Goal: Information Seeking & Learning: Understand process/instructions

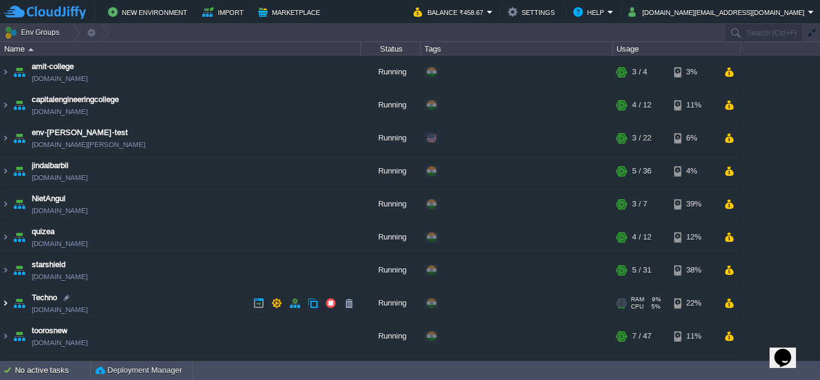
click at [5, 306] on img at bounding box center [6, 303] width 10 height 32
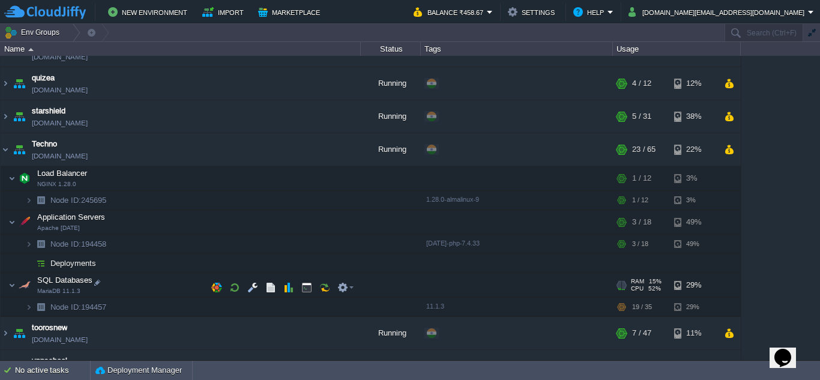
scroll to position [177, 0]
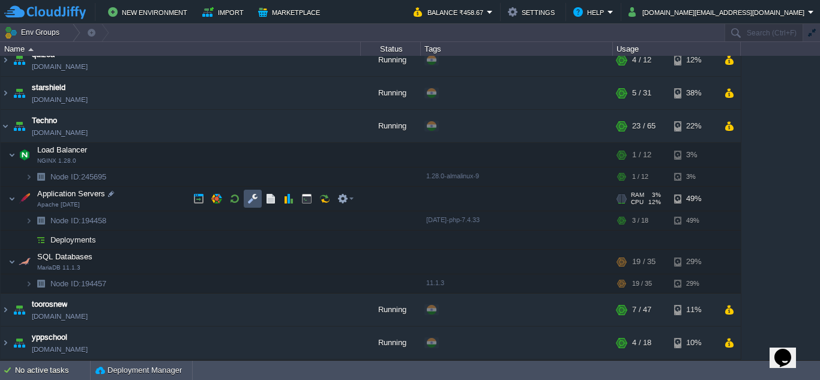
click at [248, 199] on button "button" at bounding box center [252, 198] width 11 height 11
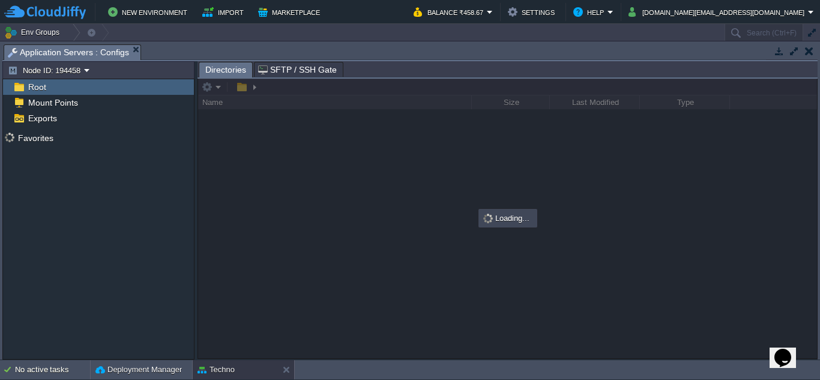
scroll to position [171, 0]
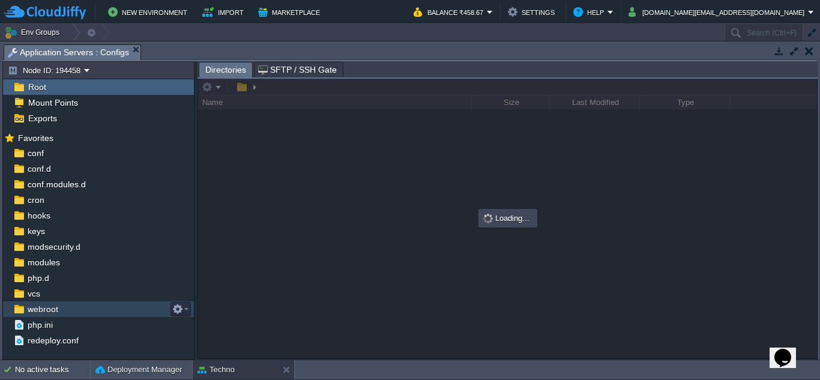
click at [74, 308] on div "webroot" at bounding box center [98, 309] width 191 height 16
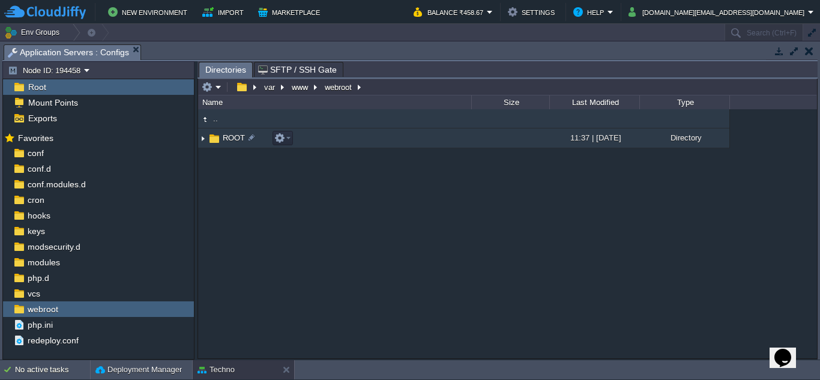
click at [206, 138] on img at bounding box center [203, 138] width 10 height 19
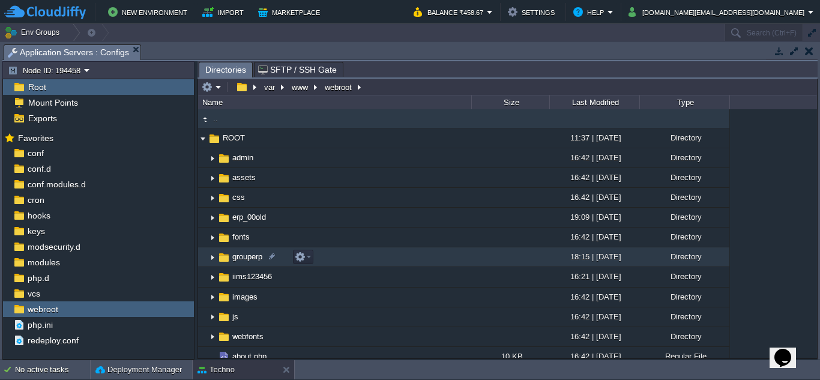
click at [211, 258] on img at bounding box center [213, 257] width 10 height 19
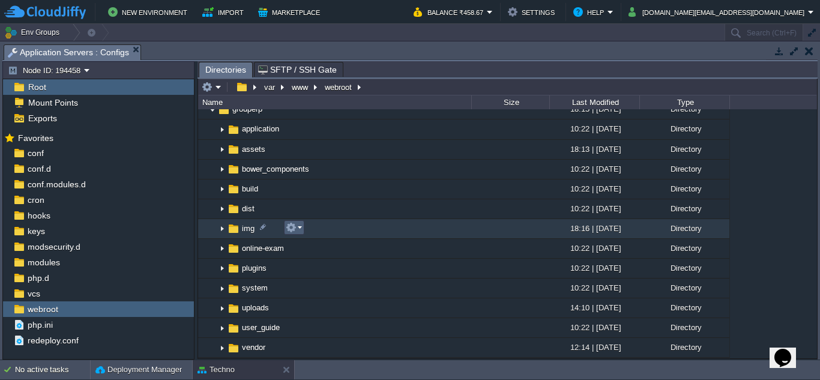
scroll to position [120, 0]
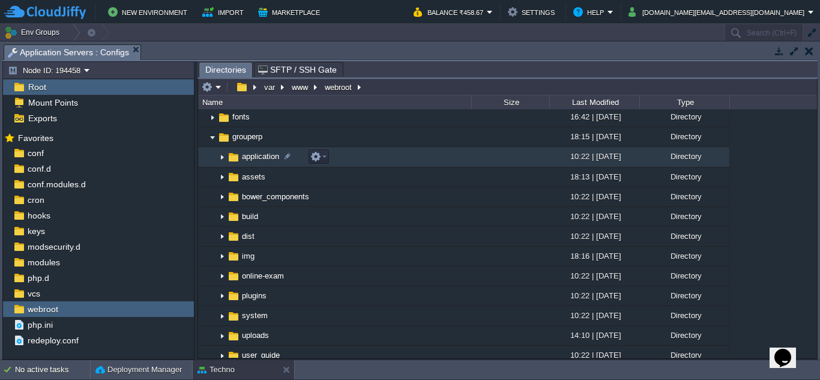
click at [223, 157] on img at bounding box center [222, 157] width 10 height 19
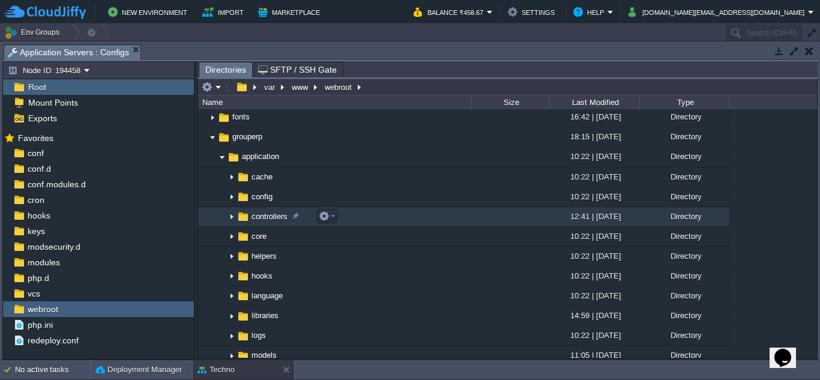
click at [233, 217] on img at bounding box center [232, 217] width 10 height 19
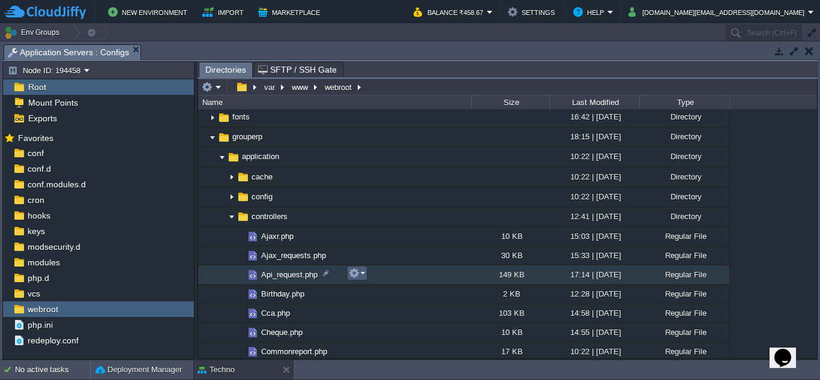
click at [364, 276] on em at bounding box center [357, 273] width 16 height 11
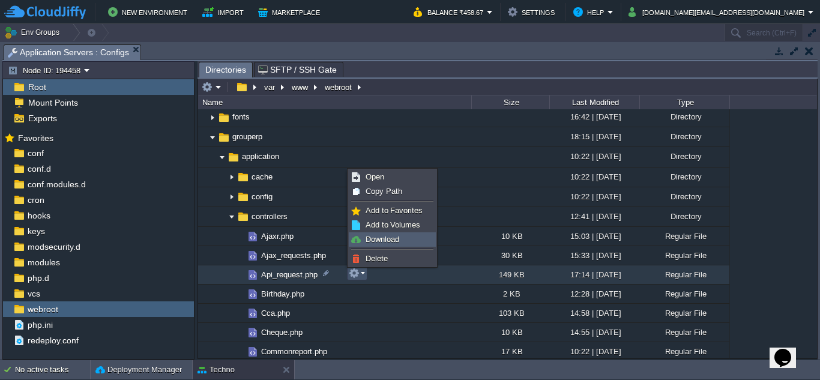
click at [398, 240] on span "Download" at bounding box center [383, 239] width 34 height 9
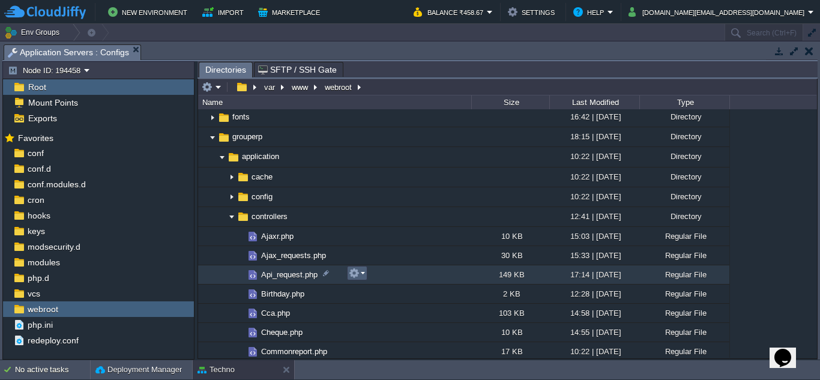
click at [361, 274] on em at bounding box center [357, 273] width 16 height 11
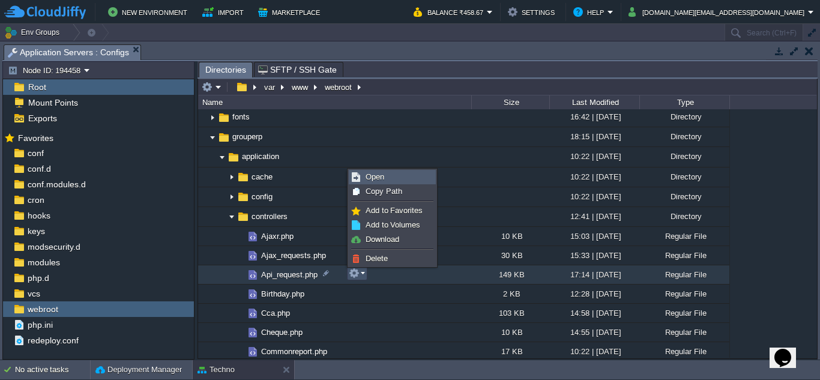
click at [374, 176] on span "Open" at bounding box center [375, 176] width 19 height 9
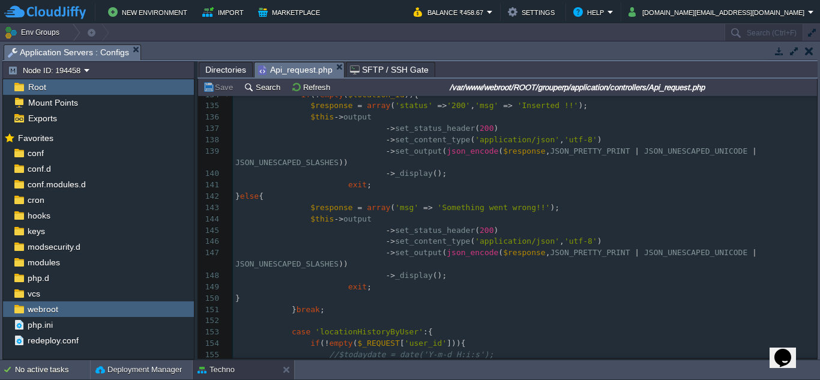
scroll to position [0, 0]
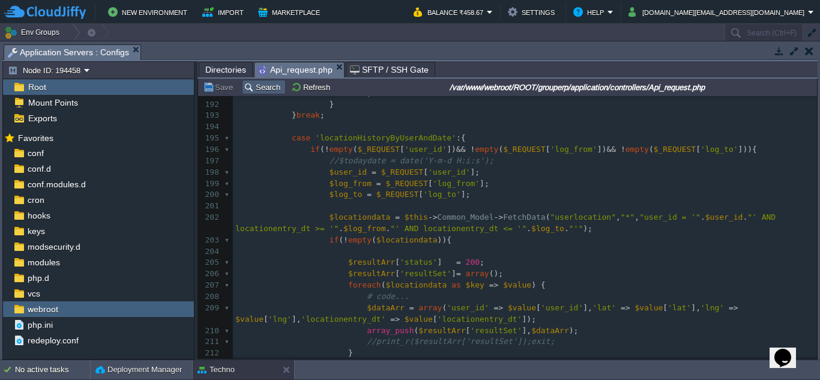
click at [273, 89] on button "Search" at bounding box center [264, 87] width 40 height 11
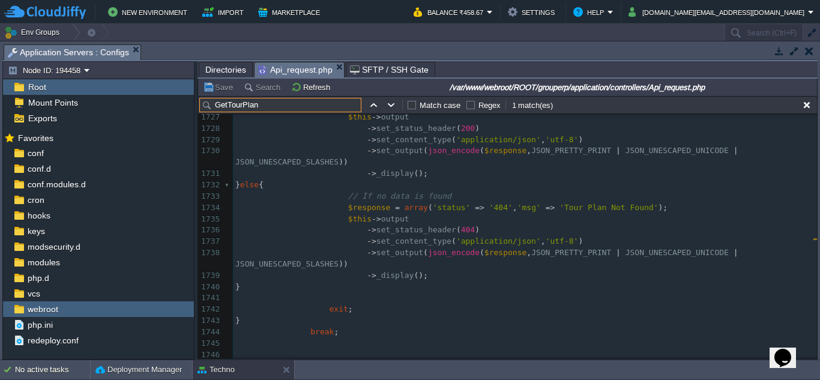
type input "GetTourPlan"
click at [805, 110] on button "button" at bounding box center [807, 105] width 11 height 11
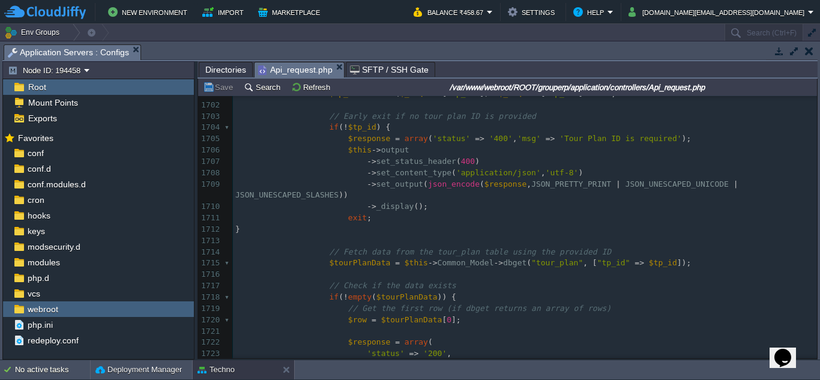
click at [484, 240] on div "x 1690 $this -> output 1691 -> set_status_header ( $httpStatus ) 1692 -> set_co…" at bounding box center [525, 264] width 584 height 622
type textarea "dbget"
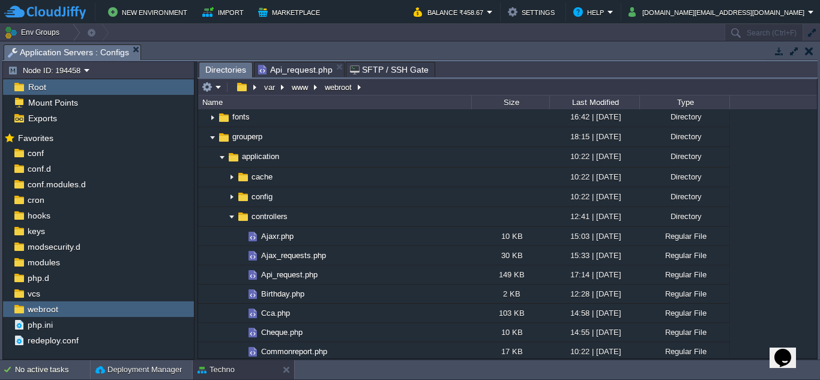
click at [215, 64] on span "Directories" at bounding box center [225, 69] width 41 height 15
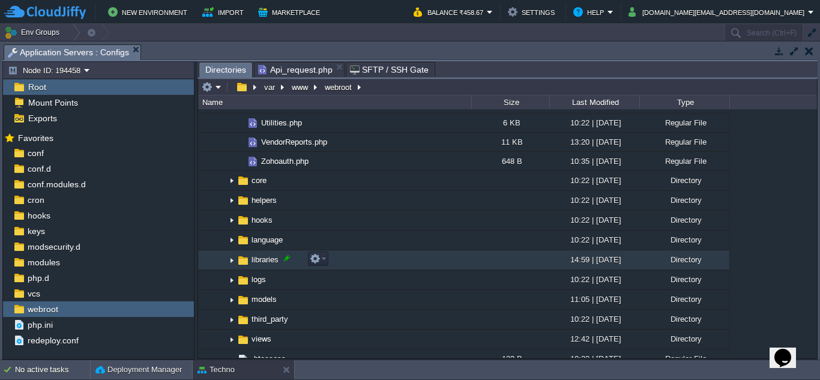
scroll to position [1081, 0]
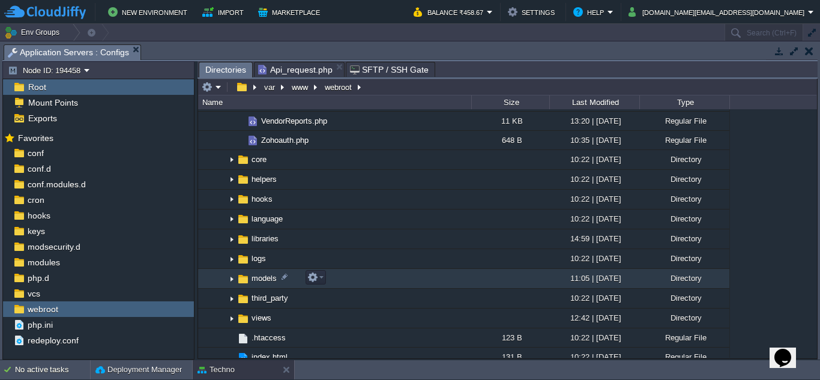
click at [231, 279] on img at bounding box center [232, 279] width 10 height 19
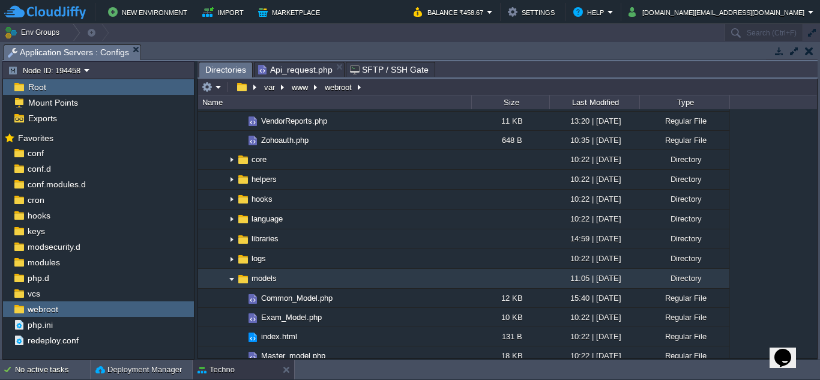
scroll to position [1141, 0]
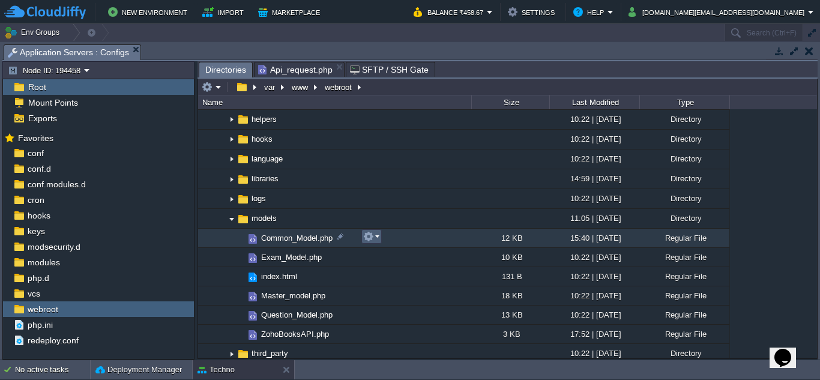
click at [378, 244] on td at bounding box center [371, 236] width 20 height 14
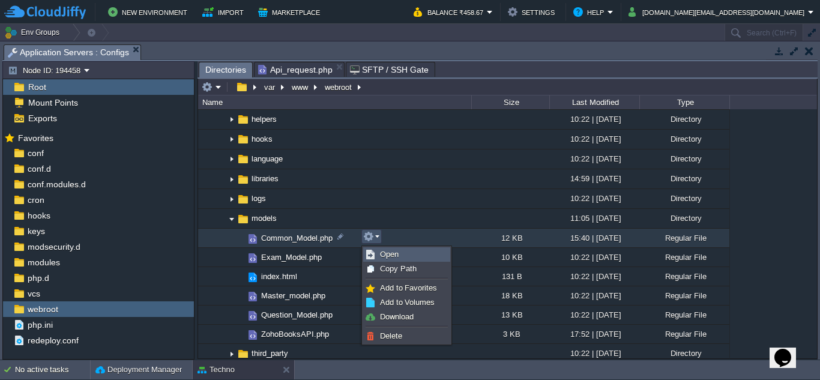
click at [380, 253] on link "Open" at bounding box center [407, 254] width 86 height 13
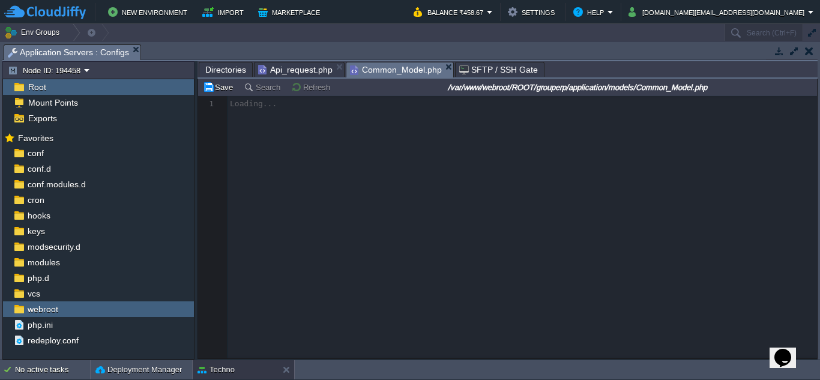
scroll to position [5, 0]
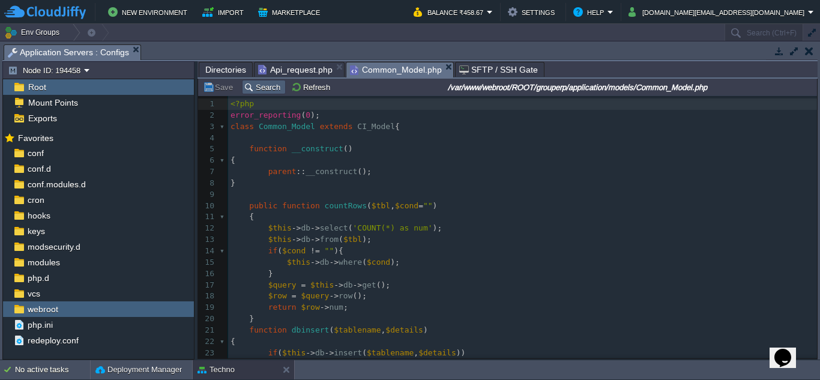
click at [268, 94] on td "Search" at bounding box center [264, 87] width 44 height 14
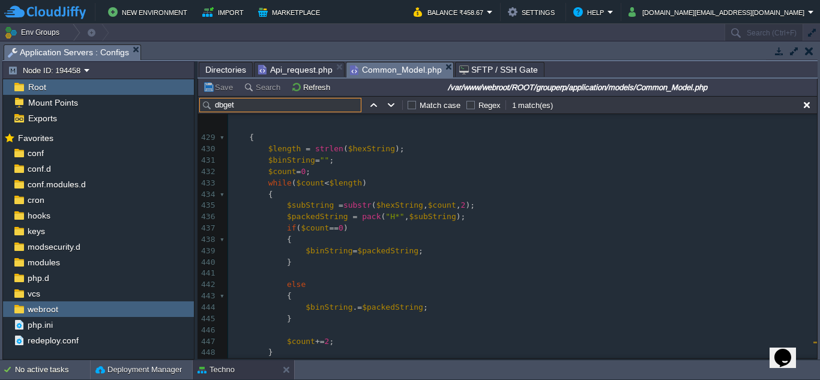
scroll to position [4827, 0]
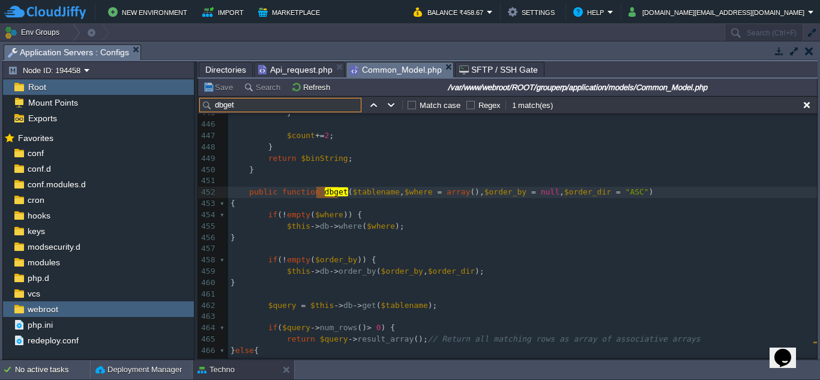
type input "dbget"
click at [297, 66] on span "Api_request.php" at bounding box center [295, 69] width 74 height 14
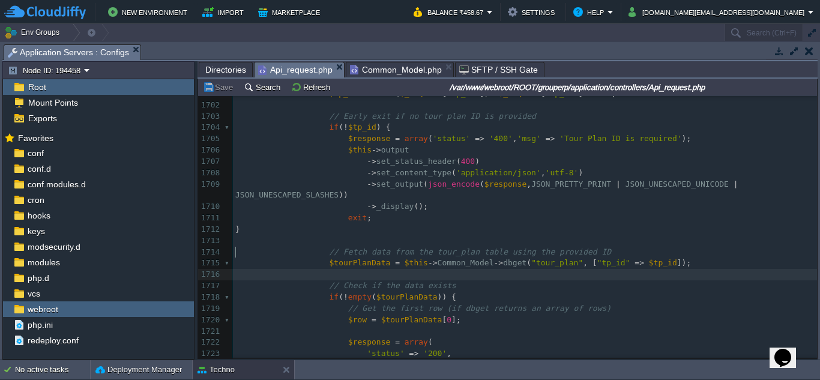
click at [569, 269] on pre "​" at bounding box center [525, 274] width 584 height 11
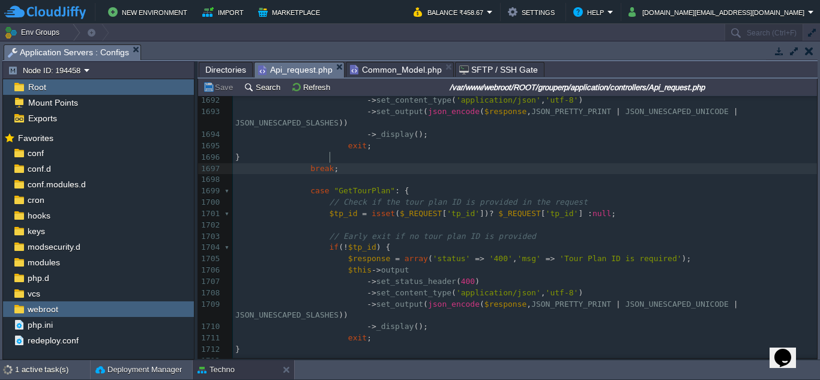
click at [346, 163] on pre "break ;" at bounding box center [525, 168] width 584 height 11
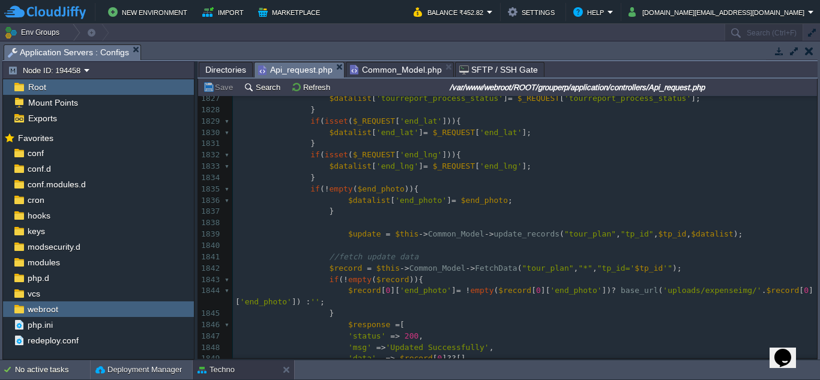
scroll to position [21452, 0]
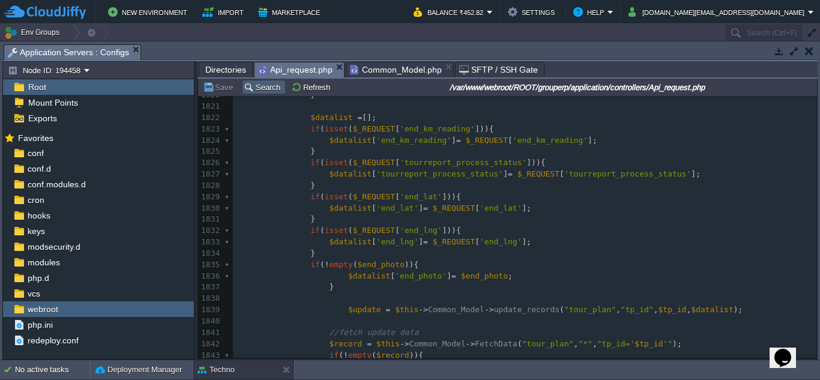
click at [255, 89] on button "Search" at bounding box center [264, 87] width 40 height 11
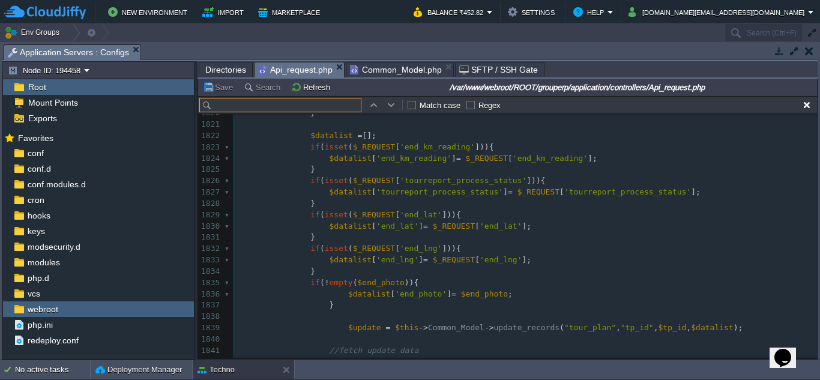
scroll to position [21467, 0]
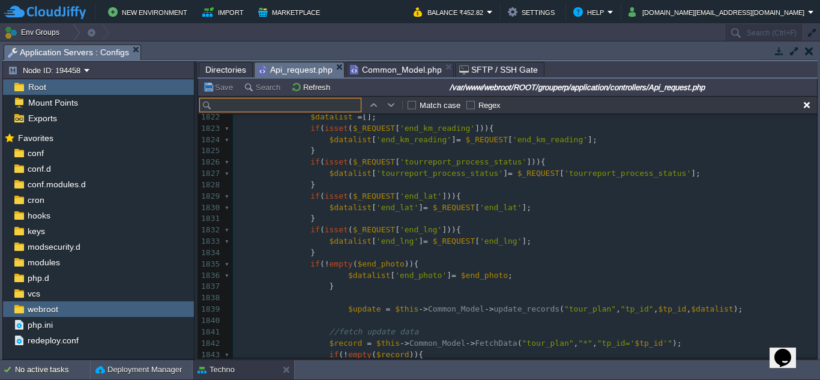
paste input "StartTrip"
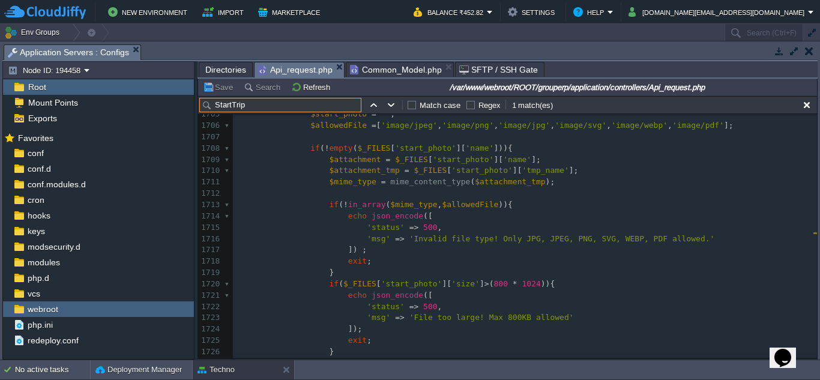
scroll to position [20157, 0]
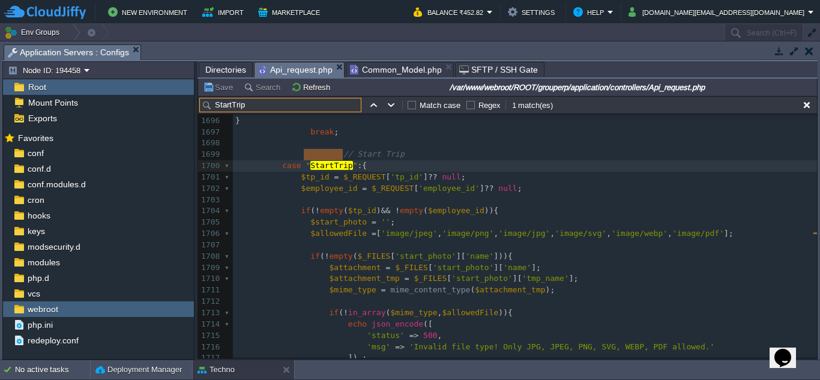
click at [526, 109] on div "1 match(es)" at bounding box center [533, 105] width 44 height 11
click at [230, 104] on input "StartTrip" at bounding box center [280, 105] width 162 height 14
type input "Trip"
click at [804, 102] on button "button" at bounding box center [807, 105] width 11 height 11
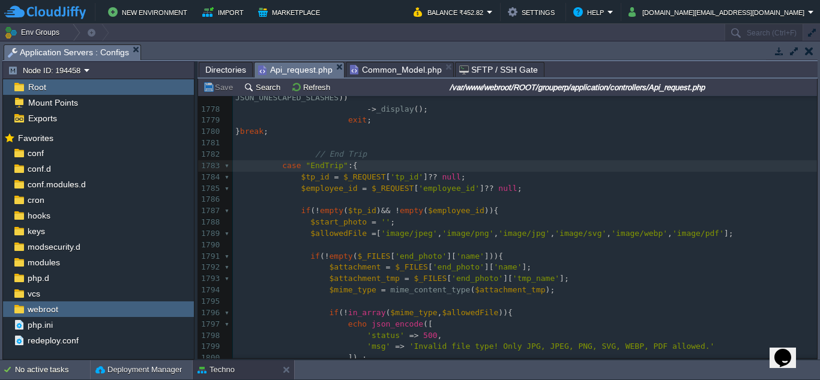
click at [506, 217] on pre "$start_photo = '' ;" at bounding box center [525, 222] width 584 height 11
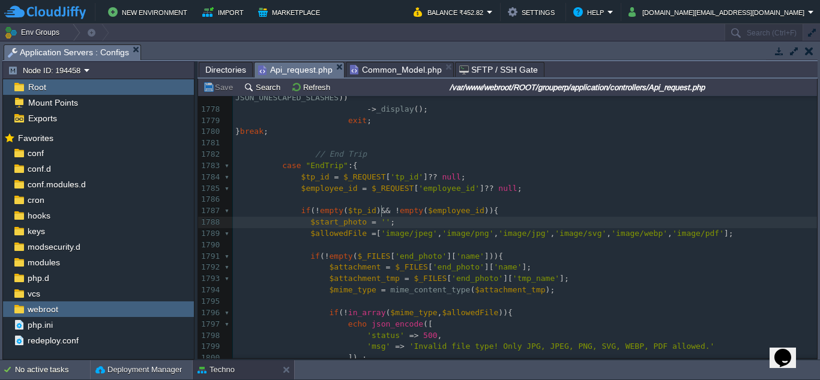
click at [410, 240] on pre "​" at bounding box center [525, 245] width 584 height 11
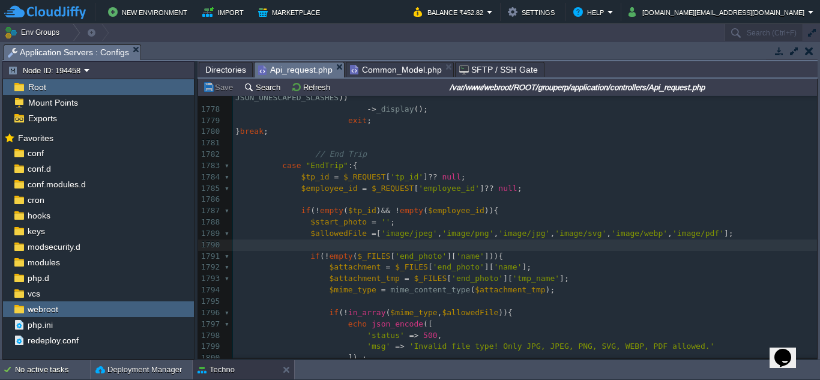
click at [485, 194] on pre "​" at bounding box center [525, 199] width 584 height 11
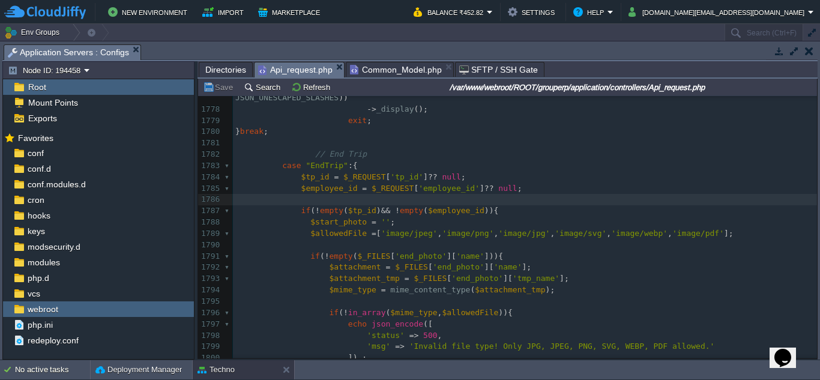
click at [382, 63] on span "Common_Model.php" at bounding box center [396, 69] width 92 height 14
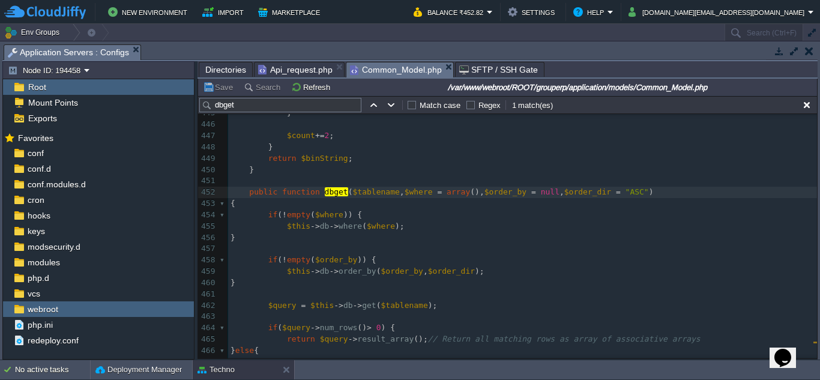
click at [438, 232] on pre "$this -> db -> where ( $where );" at bounding box center [522, 226] width 589 height 11
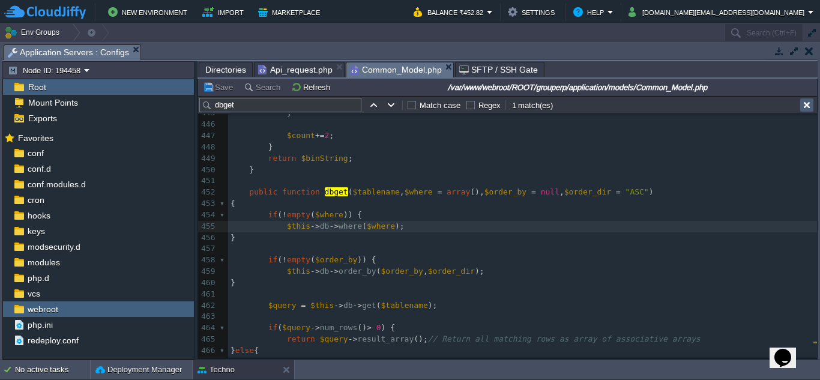
click at [805, 105] on button "button" at bounding box center [807, 105] width 11 height 11
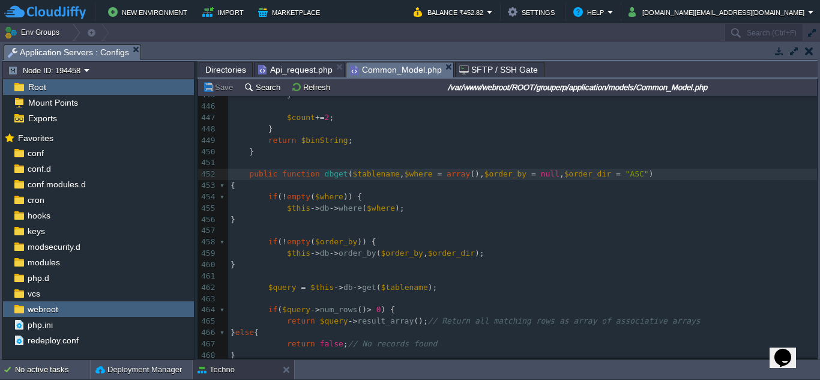
scroll to position [5037, 0]
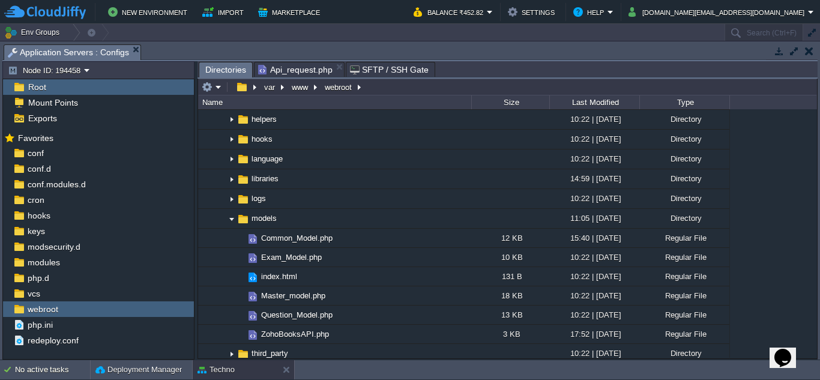
click at [309, 69] on span "Api_request.php" at bounding box center [295, 69] width 74 height 14
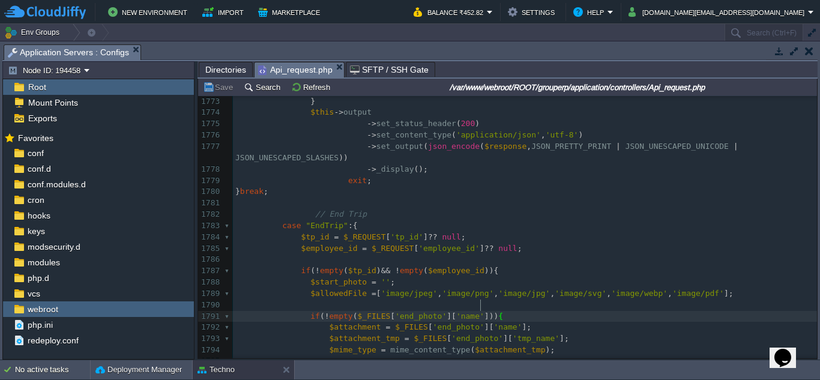
scroll to position [20969, 0]
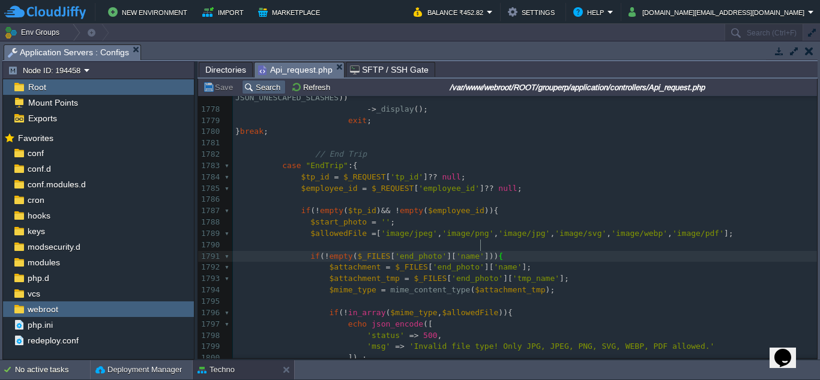
click at [271, 85] on button "Search" at bounding box center [264, 87] width 40 height 11
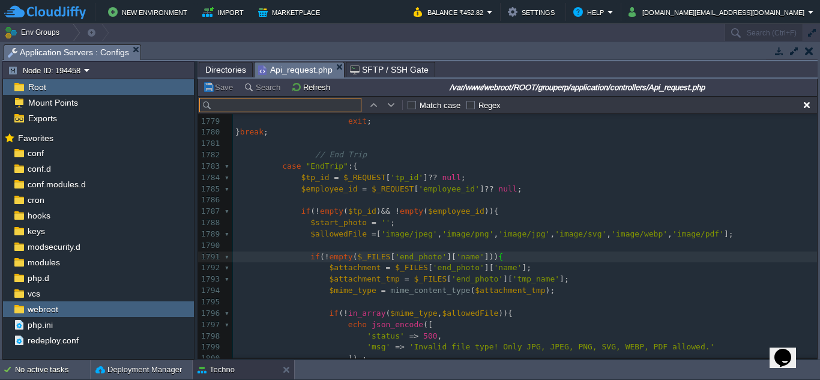
paste input "TourplanListByEmp"
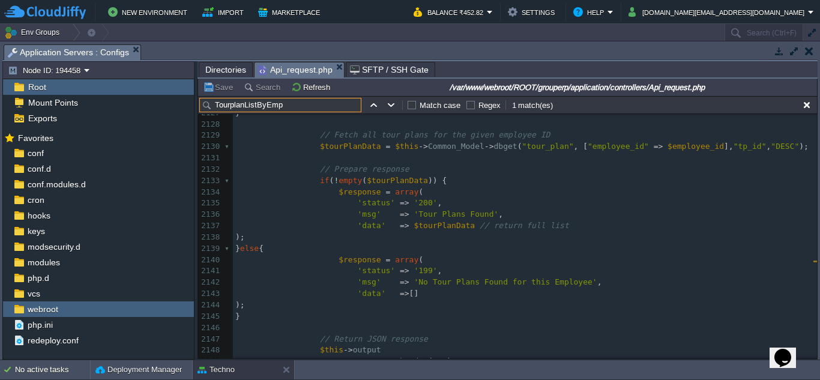
scroll to position [25024, 0]
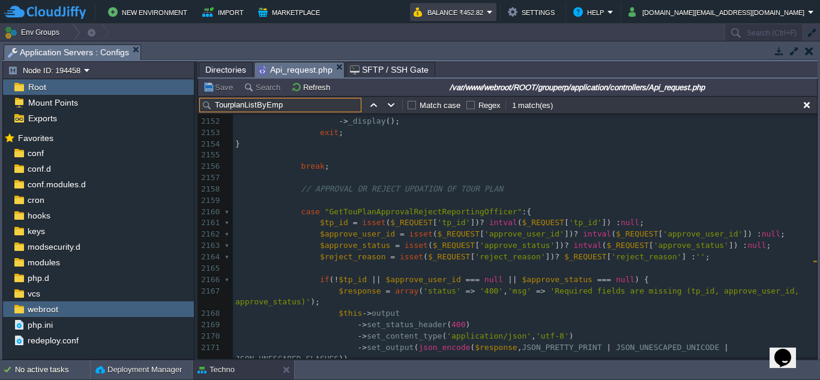
type input "TourplanListByEmp"
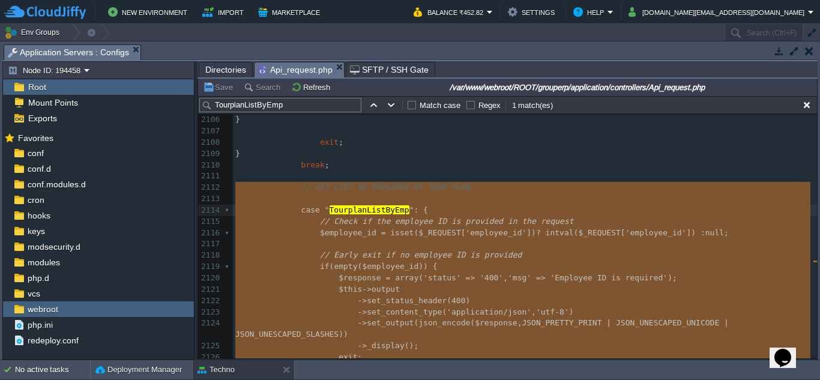
drag, startPoint x: 346, startPoint y: 282, endPoint x: 218, endPoint y: 187, distance: 159.4
type textarea "case "TourplanListByEmp": { // Check if the employee ID is provided in the requ…"
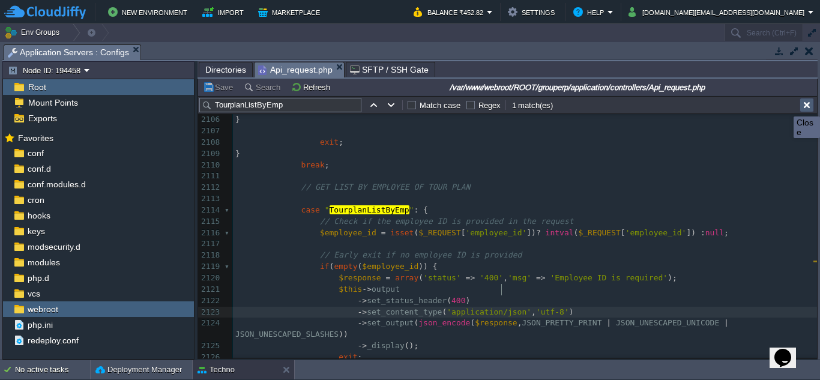
click at [809, 106] on button "button" at bounding box center [807, 105] width 11 height 11
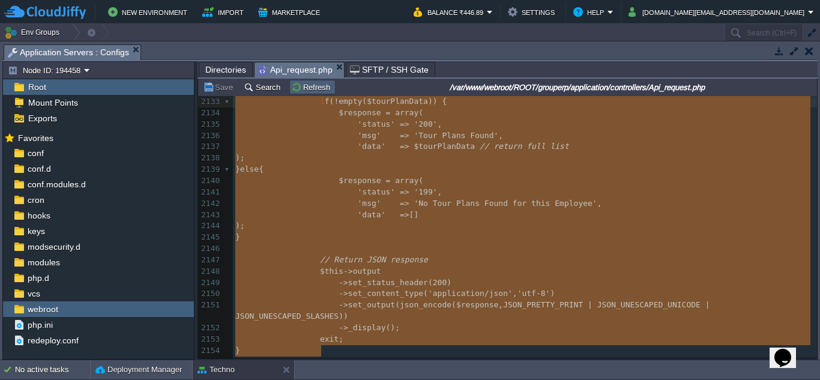
scroll to position [25039, 0]
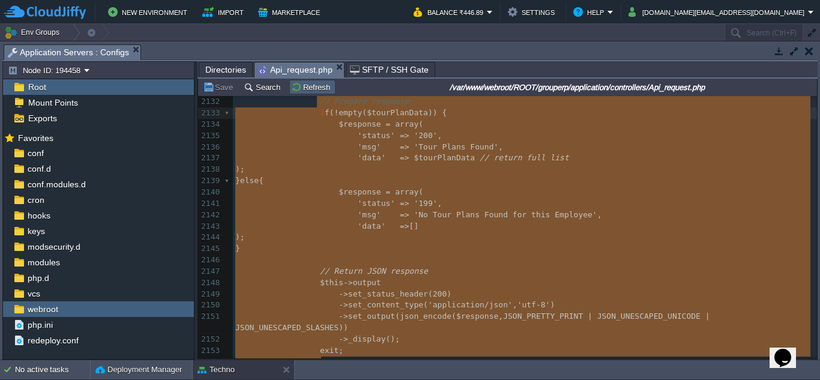
type textarea "-"
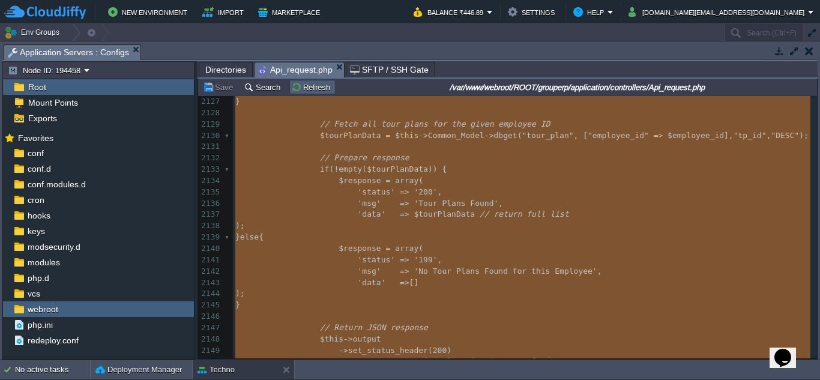
scroll to position [24904, 0]
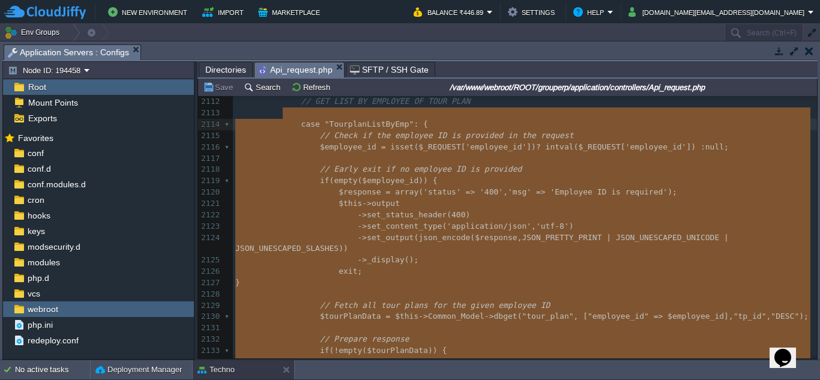
drag, startPoint x: 330, startPoint y: 243, endPoint x: 291, endPoint y: 120, distance: 128.7
